Goal: Transaction & Acquisition: Purchase product/service

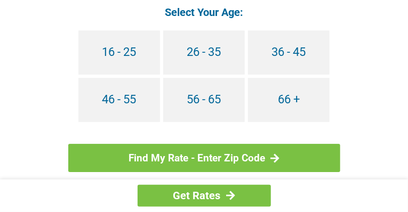
scroll to position [1065, 0]
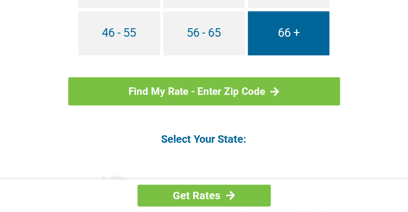
click at [329, 55] on link "66 +" at bounding box center [289, 33] width 82 height 44
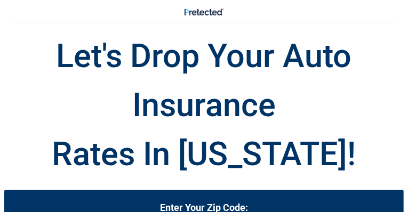
click at [175, 198] on h2 "Enter Your Zip Code:" at bounding box center [203, 204] width 383 height 13
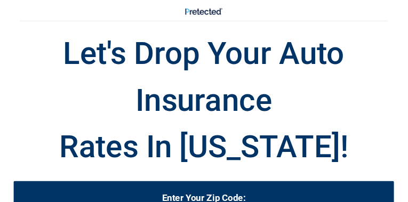
scroll to position [66, 0]
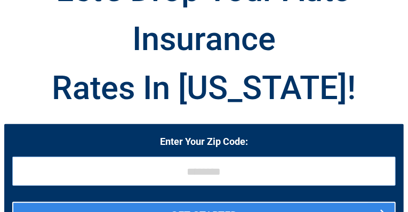
click at [234, 157] on input "tel" at bounding box center [203, 171] width 383 height 29
type input "*****"
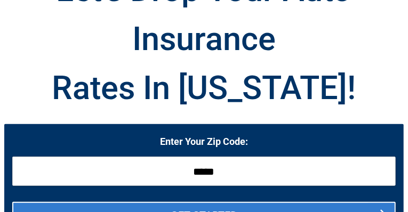
click at [221, 202] on button "GET STARTED" at bounding box center [203, 215] width 383 height 26
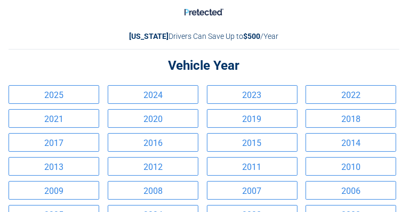
scroll to position [0, 0]
click at [76, 128] on link "2021" at bounding box center [54, 118] width 91 height 19
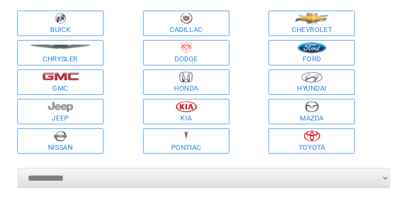
scroll to position [66, 0]
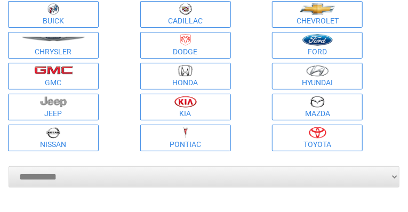
click at [73, 75] on img at bounding box center [53, 70] width 39 height 9
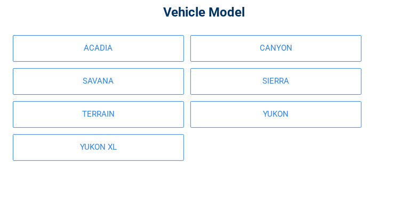
scroll to position [0, 0]
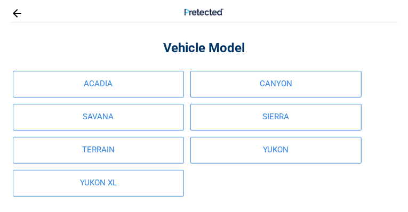
click at [190, 131] on link "SIERRA" at bounding box center [275, 117] width 171 height 27
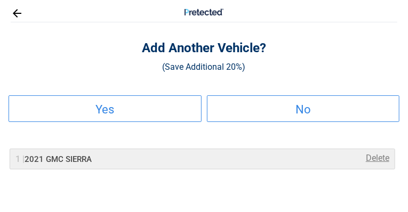
click at [145, 113] on h2 "Yes" at bounding box center [105, 110] width 191 height 6
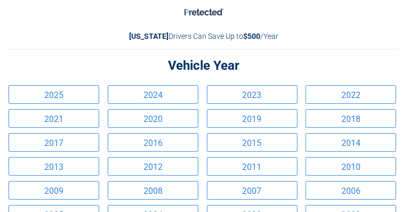
scroll to position [66, 0]
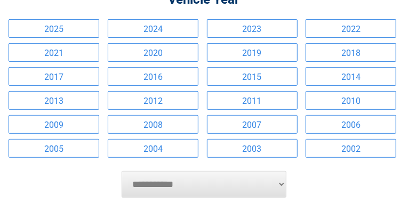
click at [237, 86] on link "2015" at bounding box center [252, 76] width 91 height 19
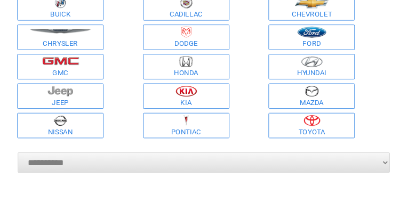
scroll to position [133, 0]
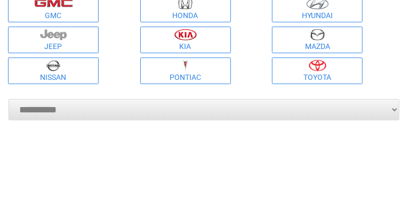
click at [274, 71] on figure at bounding box center [317, 66] width 86 height 12
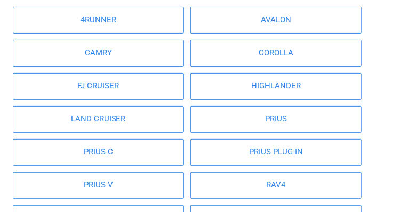
scroll to position [66, 0]
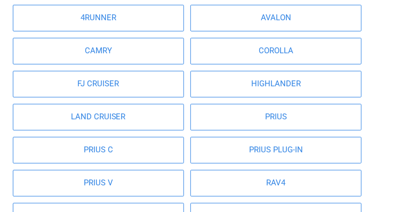
click at [305, 97] on link "HIGHLANDER" at bounding box center [275, 84] width 171 height 27
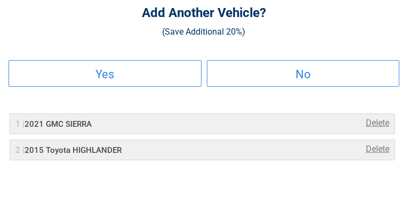
scroll to position [0, 0]
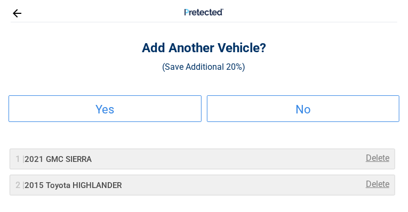
click at [251, 113] on h2 "No" at bounding box center [303, 110] width 191 height 6
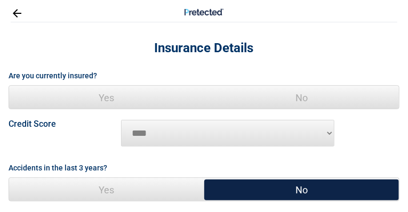
click at [155, 110] on span "Yes" at bounding box center [106, 98] width 195 height 24
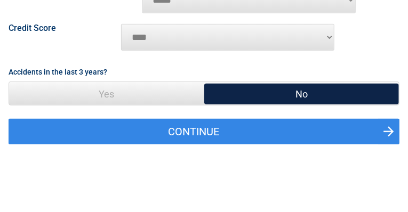
scroll to position [66, 0]
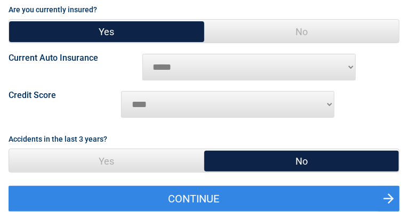
click at [98, 62] on label "Current Auto Insurance" at bounding box center [53, 58] width 89 height 9
click at [148, 80] on select "**********" at bounding box center [248, 67] width 213 height 27
click at [142, 80] on select "**********" at bounding box center [248, 67] width 213 height 27
select select "**********"
click at [142, 80] on select "**********" at bounding box center [248, 67] width 213 height 27
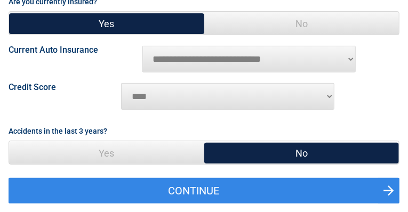
scroll to position [133, 0]
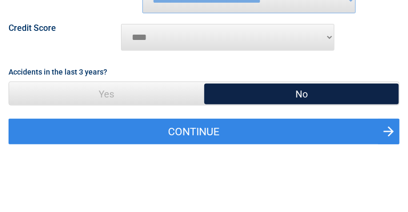
click at [138, 51] on select "********* **** ******* ****" at bounding box center [227, 37] width 213 height 27
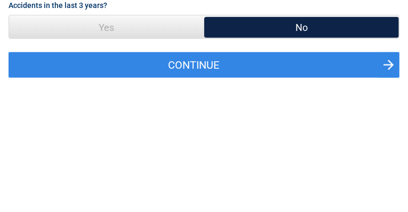
click at [253, 39] on span "No" at bounding box center [301, 27] width 195 height 24
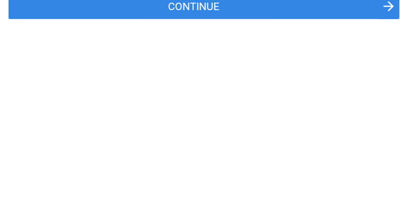
scroll to position [266, 0]
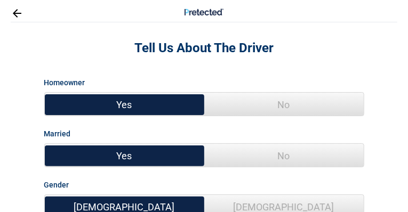
scroll to position [66, 0]
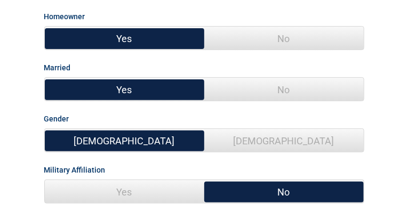
click at [120, 51] on span "Yes" at bounding box center [124, 39] width 159 height 24
click at [127, 102] on span "Yes" at bounding box center [124, 90] width 159 height 24
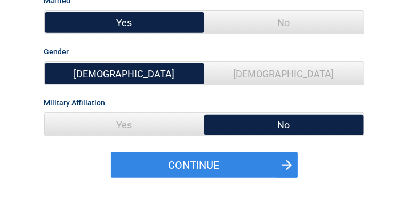
click at [144, 86] on span "Male" at bounding box center [124, 74] width 159 height 24
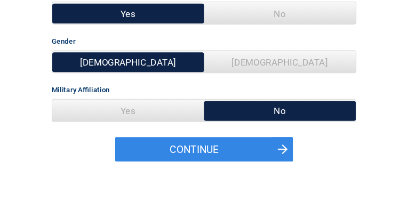
scroll to position [200, 0]
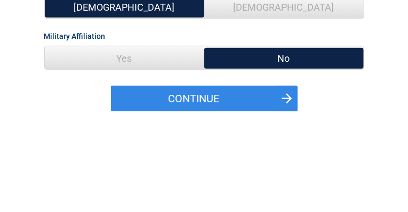
click at [128, 70] on span "Yes" at bounding box center [124, 58] width 159 height 24
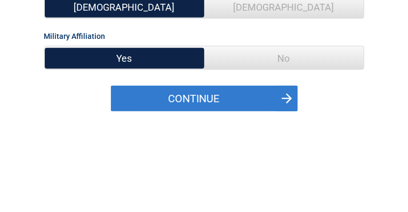
click at [201, 111] on button "Continue" at bounding box center [204, 99] width 186 height 26
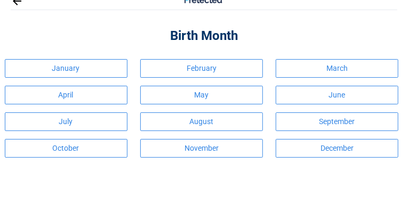
scroll to position [0, 0]
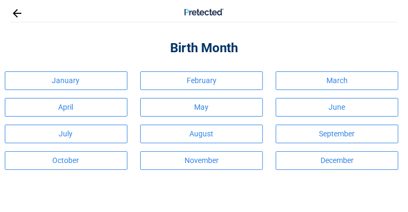
click at [103, 90] on link "January" at bounding box center [66, 80] width 123 height 19
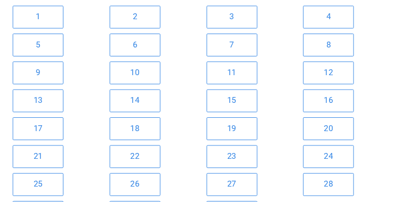
scroll to position [66, 0]
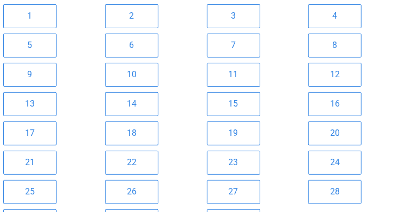
click at [113, 28] on link "2" at bounding box center [131, 16] width 53 height 24
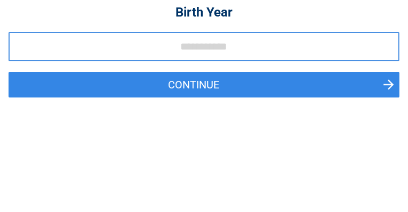
scroll to position [0, 0]
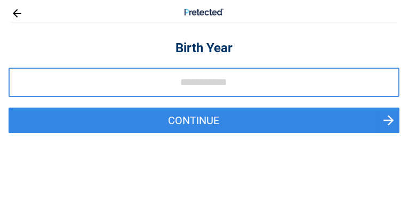
click at [0, 0] on link "BACK" at bounding box center [0, 0] width 0 height 0
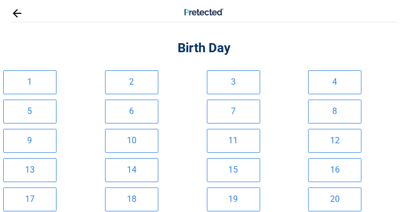
scroll to position [66, 0]
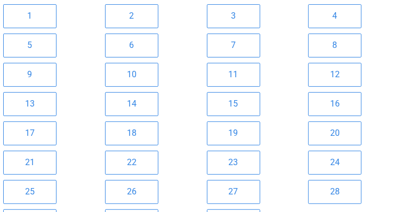
click at [105, 28] on link "2" at bounding box center [131, 16] width 53 height 24
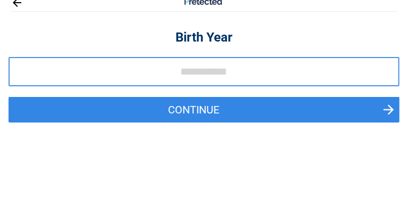
scroll to position [0, 0]
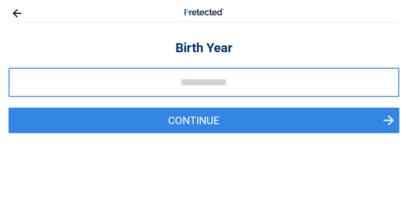
click at [0, 0] on link "BACK" at bounding box center [0, 0] width 0 height 0
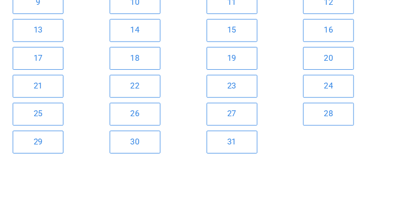
scroll to position [133, 0]
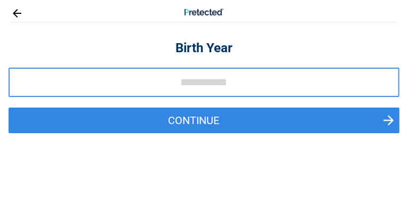
scroll to position [0, 0]
click at [0, 0] on link "BACK" at bounding box center [0, 0] width 0 height 0
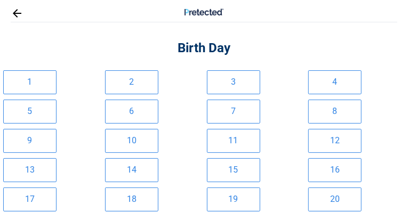
click at [107, 94] on link "2" at bounding box center [131, 82] width 53 height 24
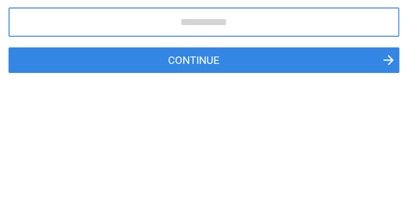
scroll to position [66, 0]
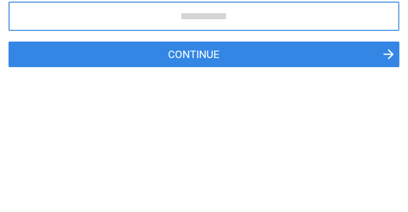
click at [125, 31] on input "tel" at bounding box center [204, 16] width 390 height 29
